Goal: Navigation & Orientation: Go to known website

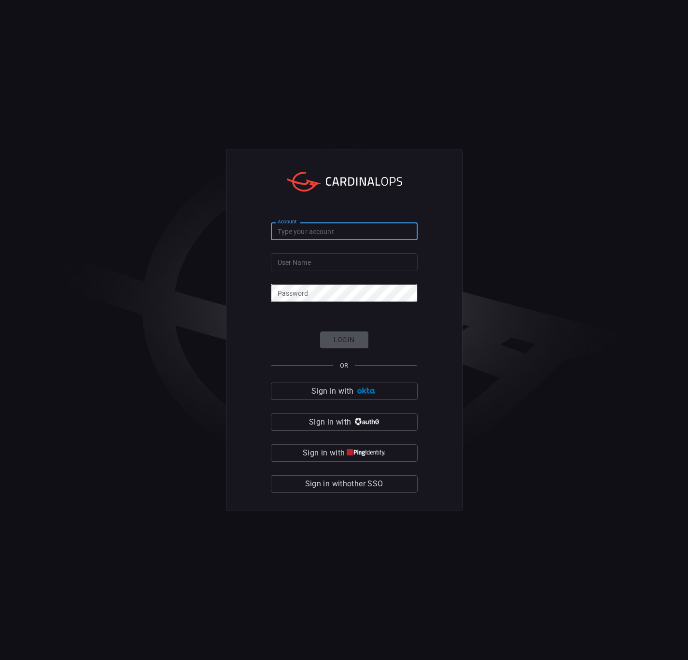
click at [313, 235] on input "Account" at bounding box center [344, 232] width 147 height 18
type input "pepsico-core"
click at [301, 260] on input "User Name" at bounding box center [344, 262] width 147 height 18
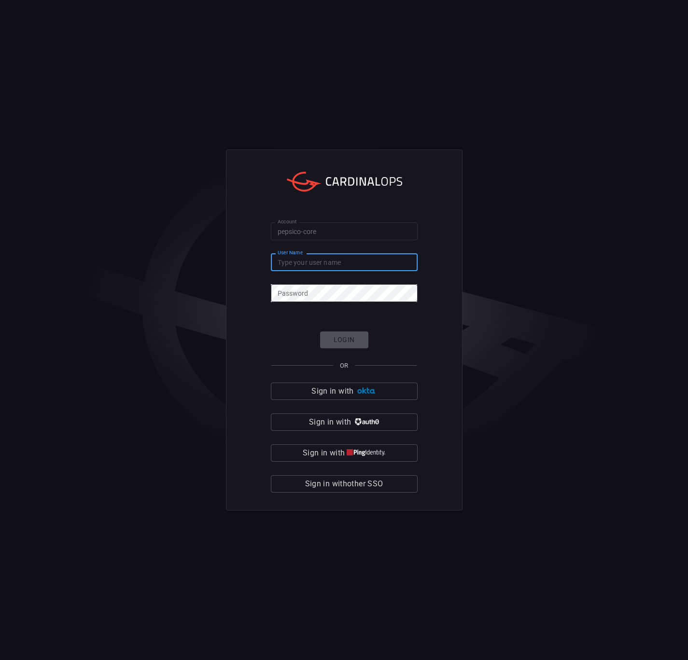
type input "[PERSON_NAME].miltonjr"
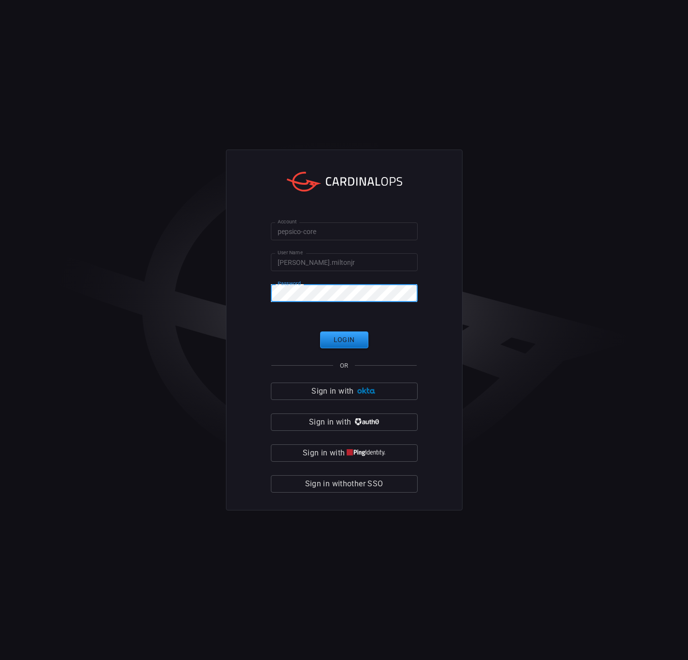
click button "Login" at bounding box center [344, 340] width 48 height 17
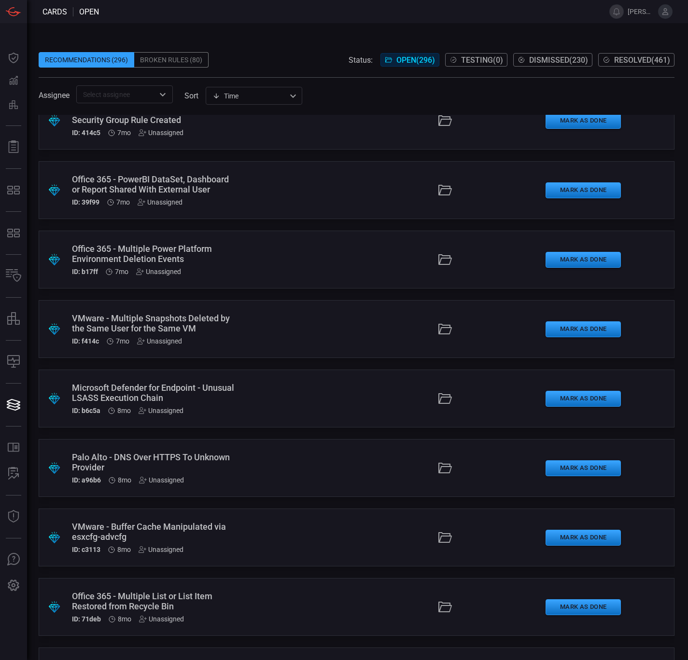
scroll to position [9409, 0]
